Goal: Complete application form

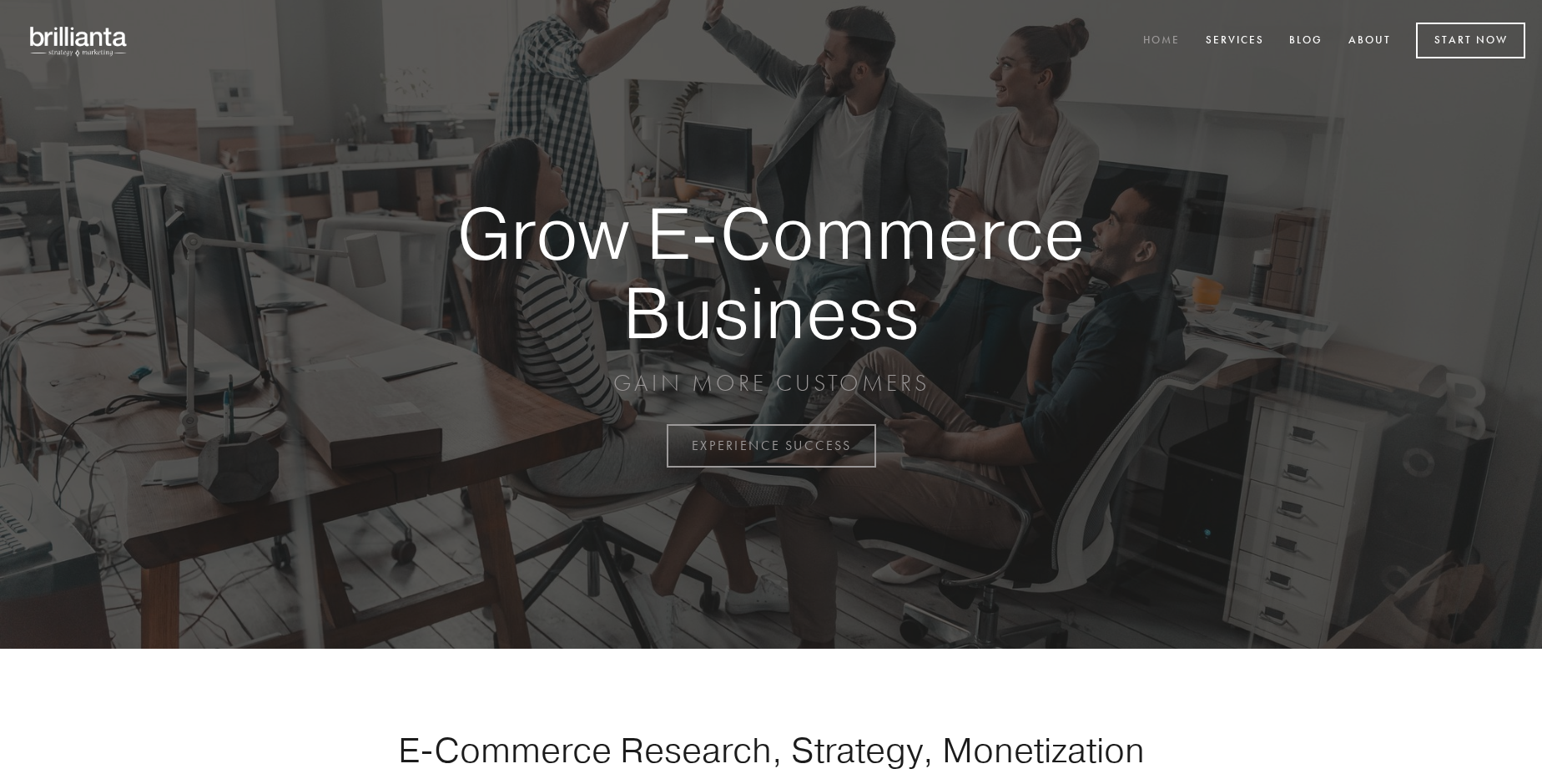
scroll to position [4375, 0]
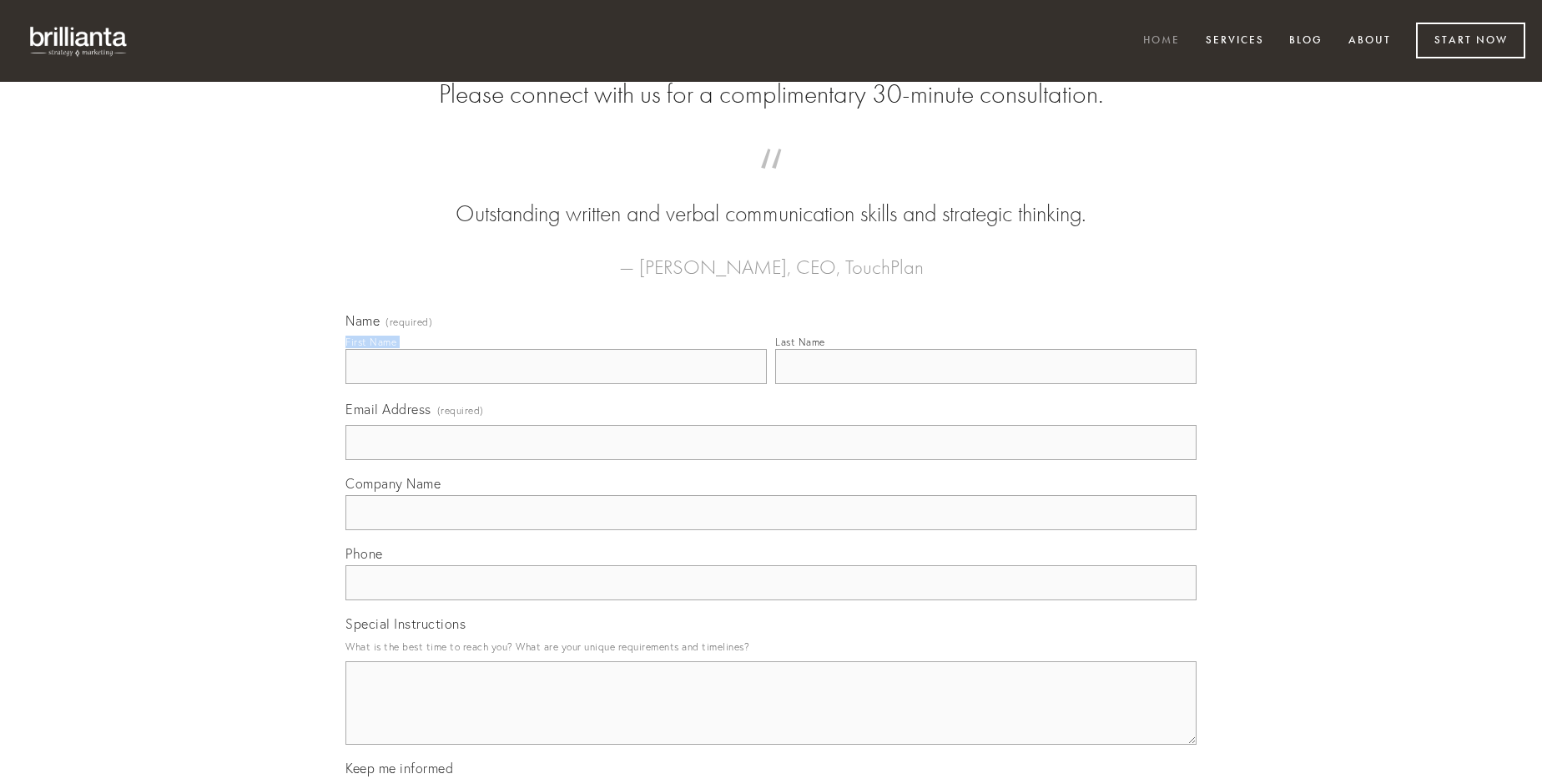
type input "[PERSON_NAME]"
click at [985, 384] on input "Last Name" at bounding box center [985, 366] width 421 height 35
type input "[PERSON_NAME]"
click at [771, 460] on input "Email Address (required)" at bounding box center [771, 442] width 852 height 35
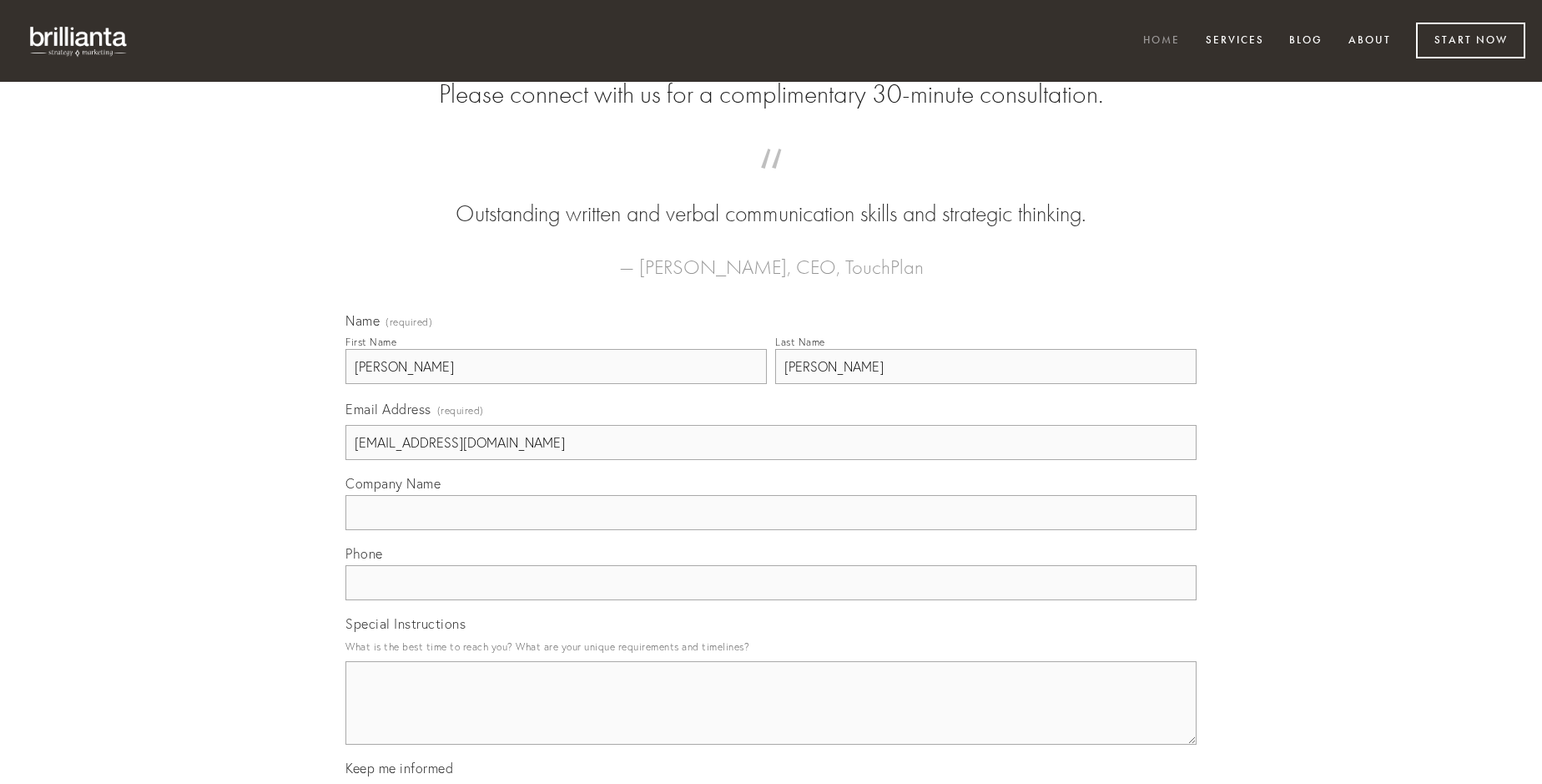
type input "[EMAIL_ADDRESS][DOMAIN_NAME]"
click at [771, 530] on input "Company Name" at bounding box center [771, 512] width 852 height 35
type input "comitatus"
click at [771, 600] on input "text" at bounding box center [771, 583] width 852 height 35
click at [771, 718] on textarea "Special Instructions" at bounding box center [771, 703] width 852 height 83
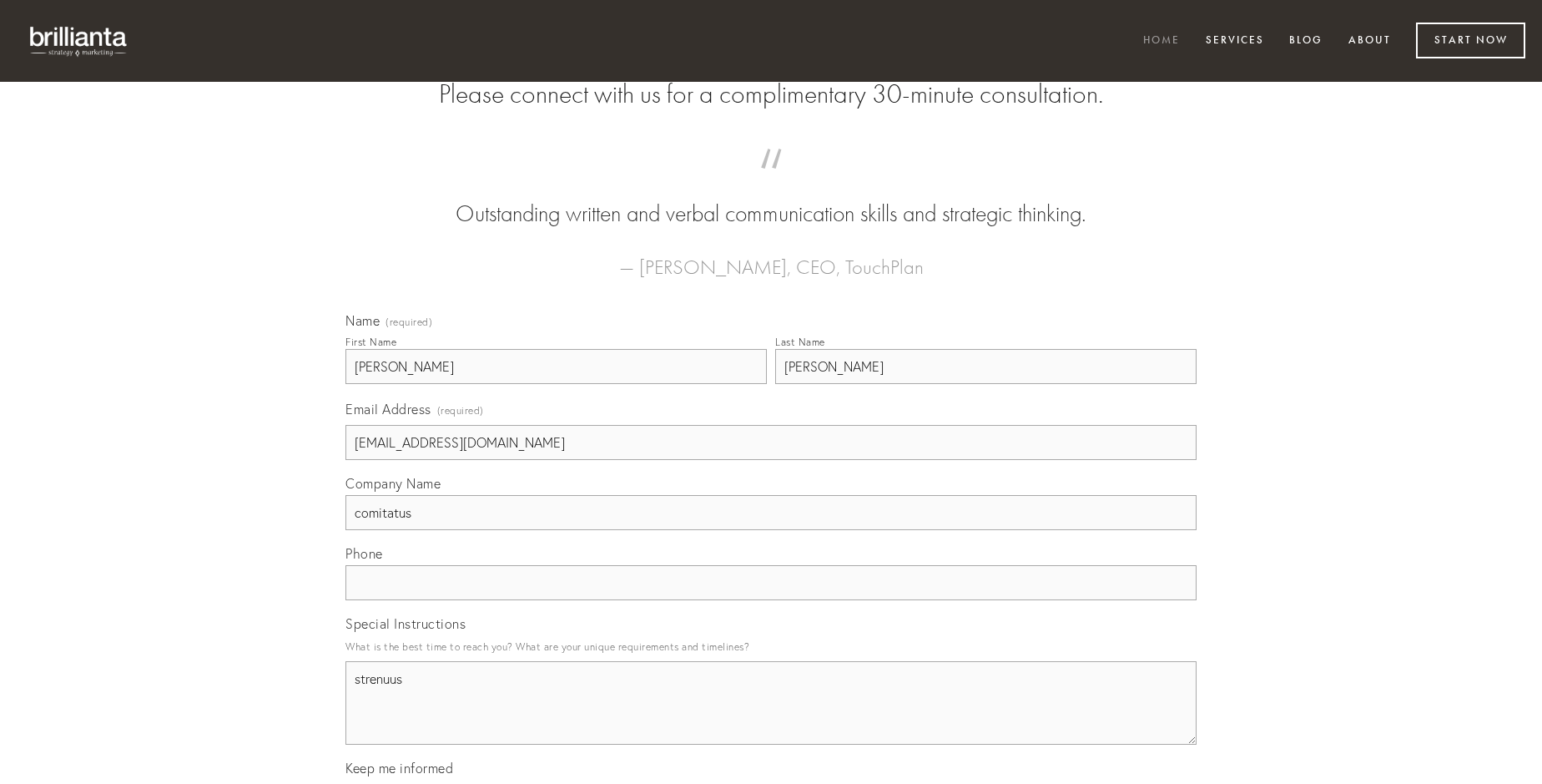
type textarea "strenuus"
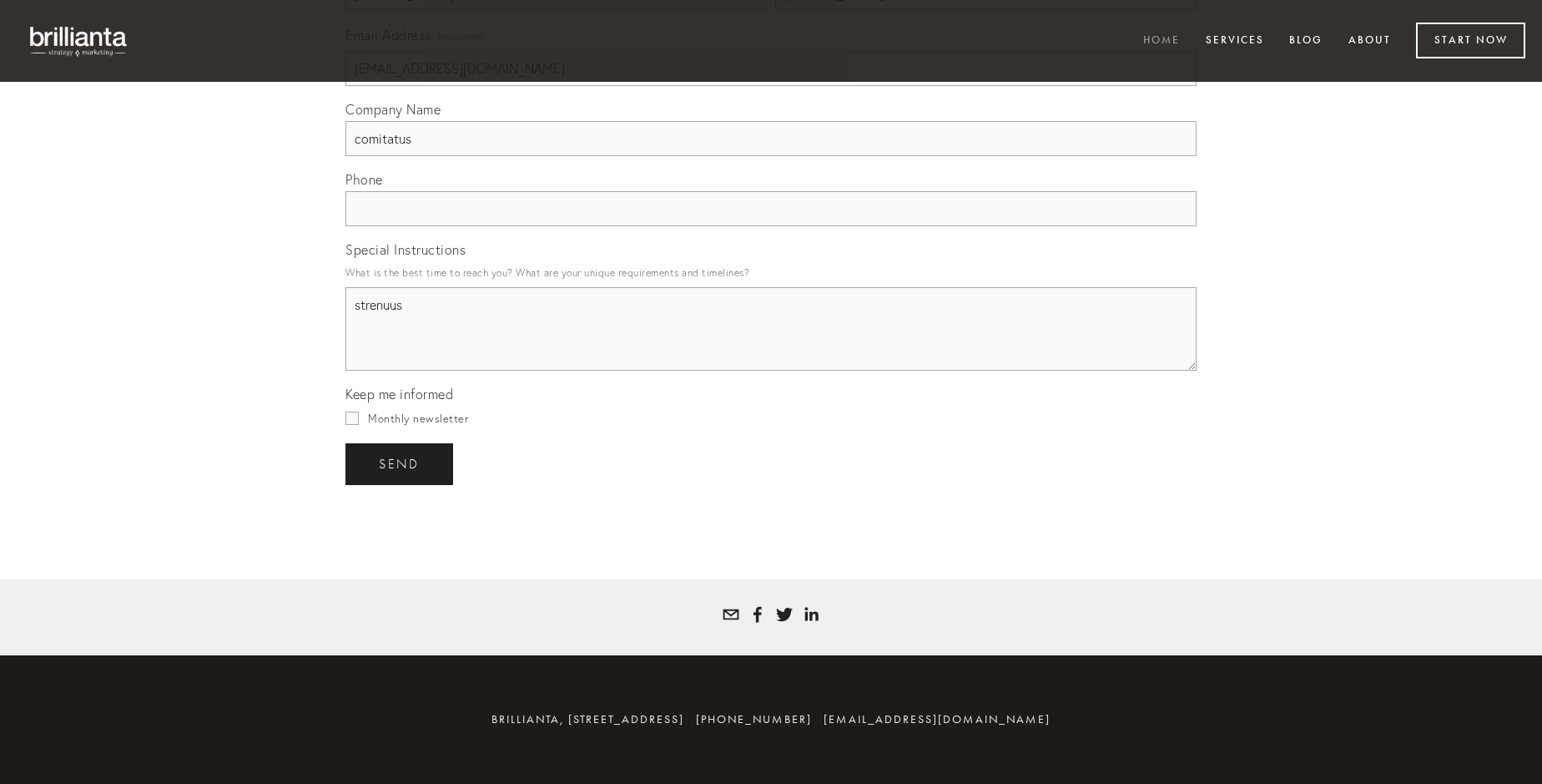
click at [401, 464] on span "send" at bounding box center [399, 465] width 41 height 15
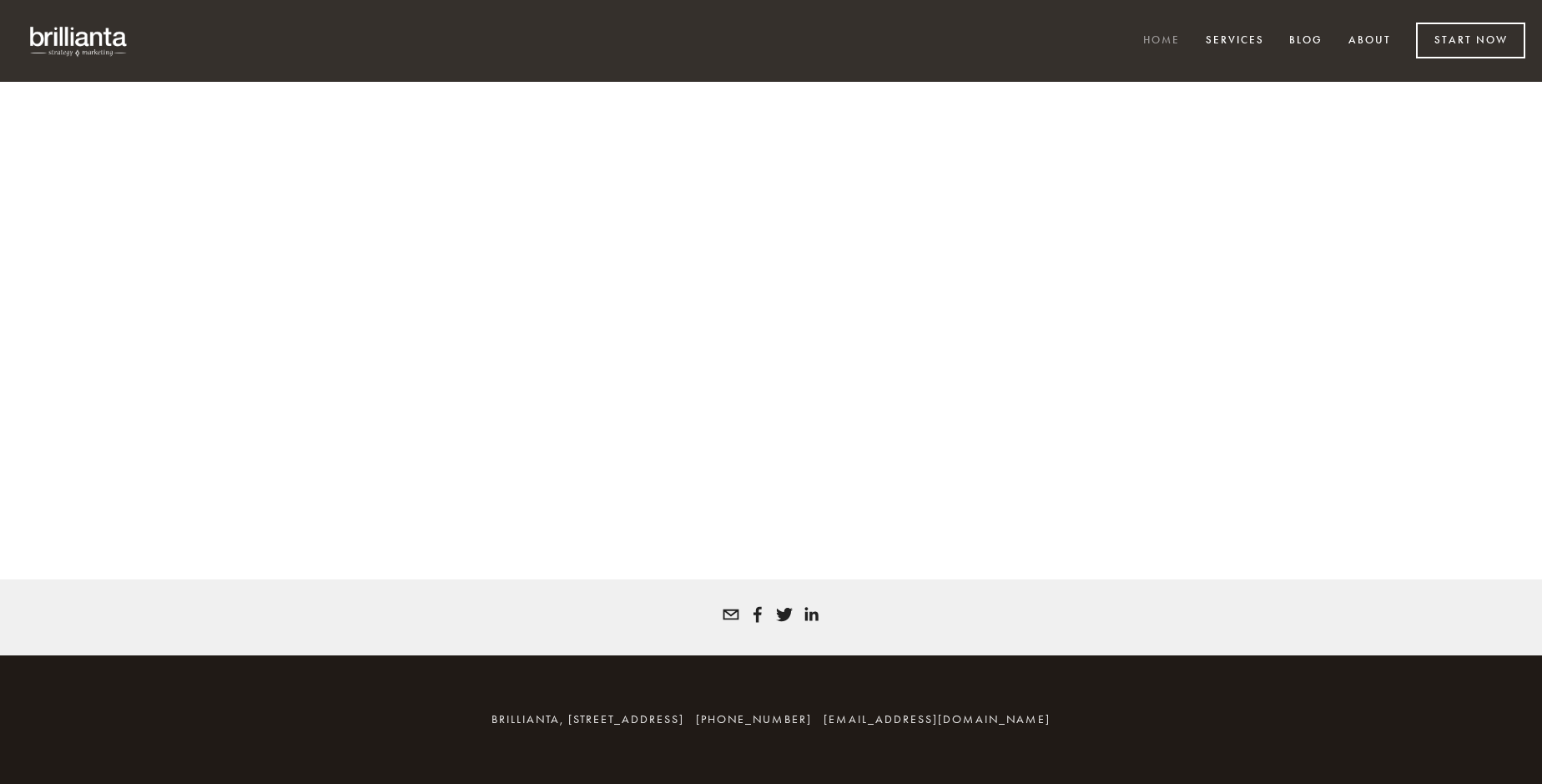
scroll to position [4353, 0]
